Goal: Transaction & Acquisition: Purchase product/service

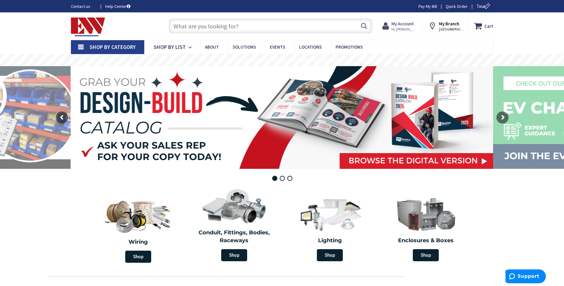
click at [401, 26] on strong "My Account" at bounding box center [402, 24] width 23 height 6
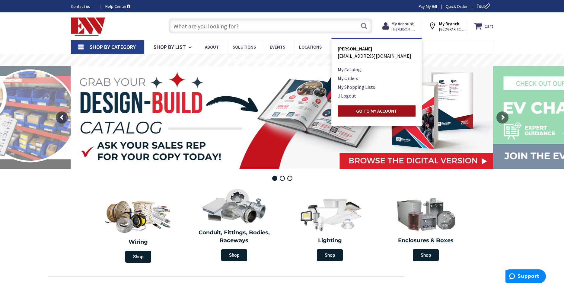
click at [359, 113] on strong "Go to My Account" at bounding box center [376, 111] width 41 height 6
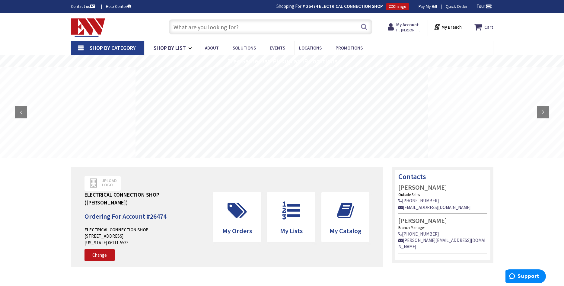
click at [200, 29] on input "text" at bounding box center [271, 26] width 204 height 15
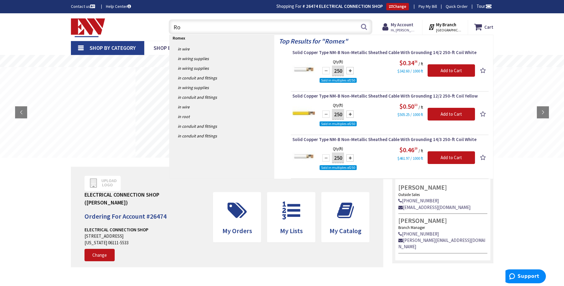
type input "R"
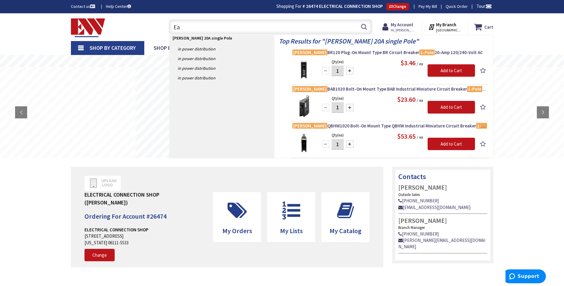
type input "E"
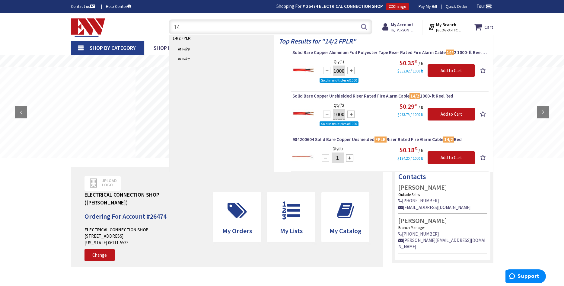
type input "1"
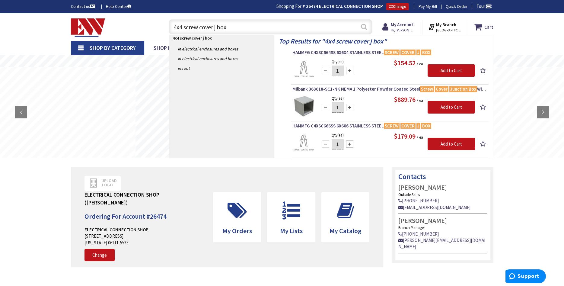
type input "4x4 screw cover j box"
click at [364, 25] on button "Search" at bounding box center [364, 27] width 8 height 14
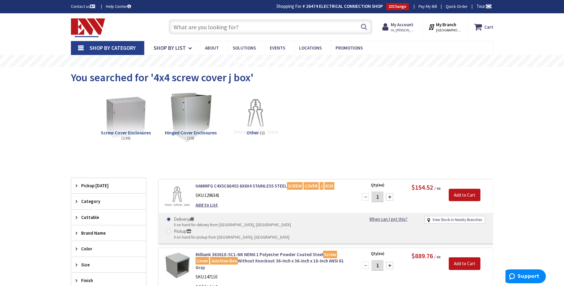
click at [211, 27] on input "text" at bounding box center [271, 26] width 204 height 15
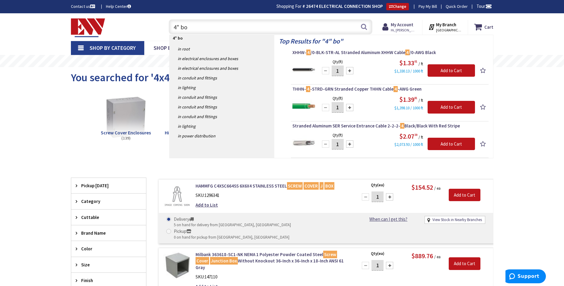
type input "4" box"
